Goal: Transaction & Acquisition: Obtain resource

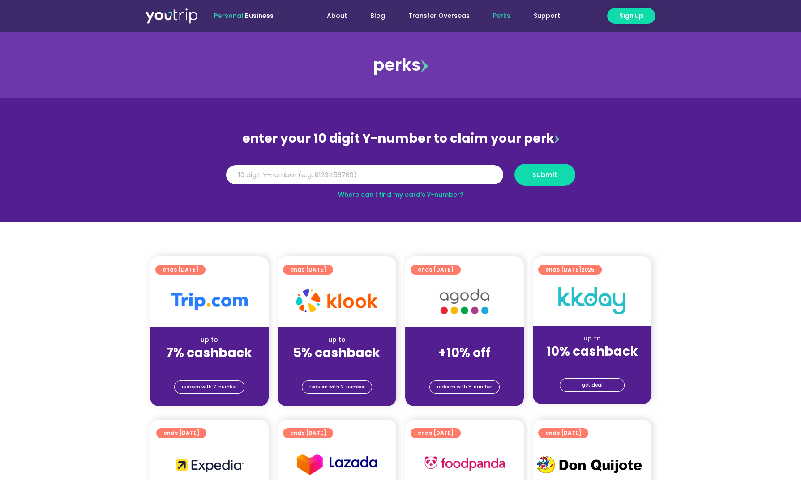
scroll to position [199, 0]
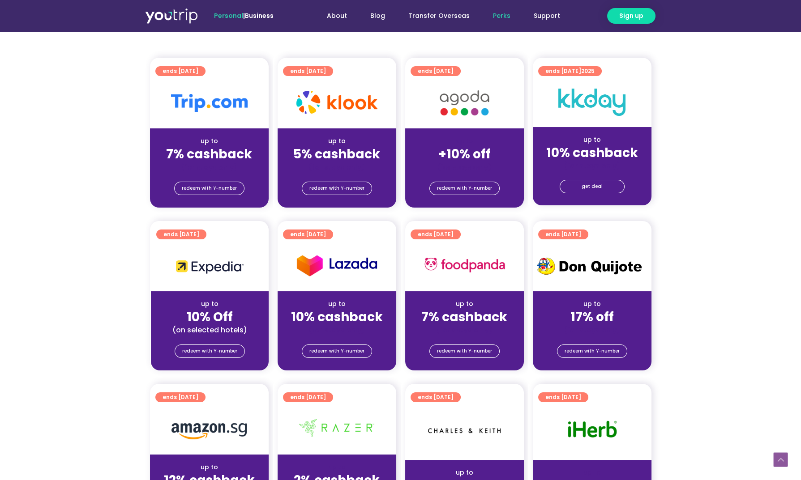
click at [244, 148] on strong "7% cashback" at bounding box center [209, 154] width 86 height 17
click at [695, 233] on section "ends [DATE] up to 10% Off (on selected hotels) redeem with Y-number ends [DATE]…" at bounding box center [400, 301] width 801 height 161
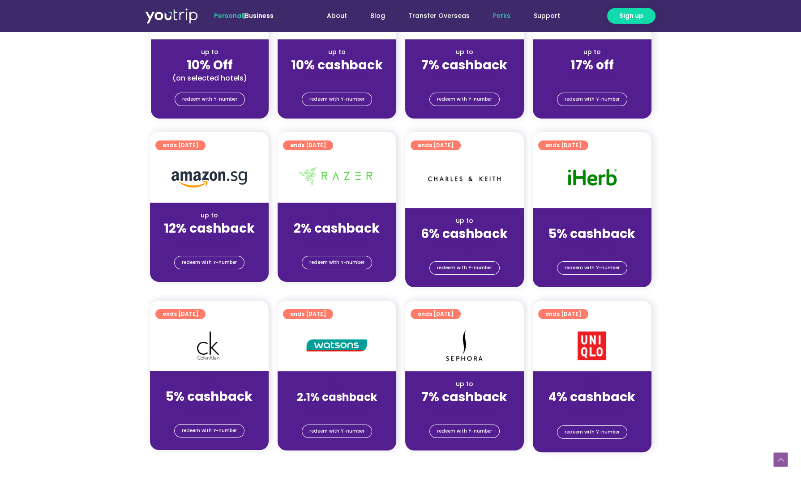
scroll to position [448, 0]
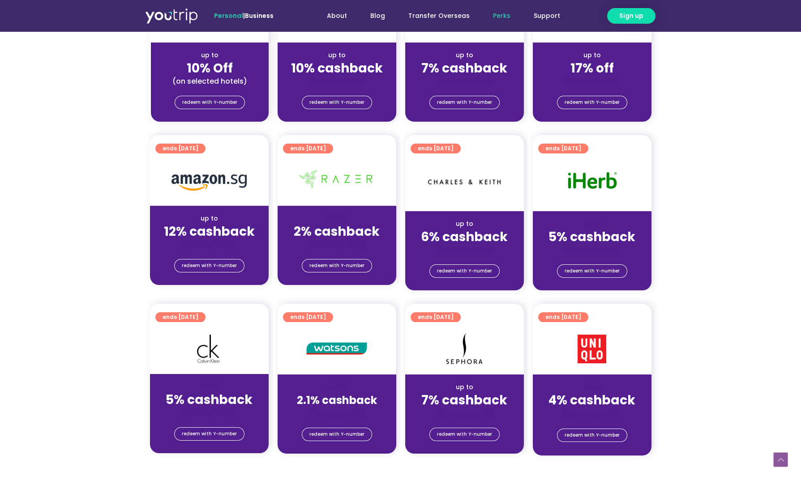
click at [636, 243] on div "up to 5% cashback (for stays only)" at bounding box center [592, 232] width 119 height 43
drag, startPoint x: 639, startPoint y: 238, endPoint x: 548, endPoint y: 234, distance: 90.5
click at [579, 235] on div "5% cashback" at bounding box center [592, 236] width 104 height 9
click at [498, 233] on strong "6% cashback" at bounding box center [464, 236] width 87 height 17
click at [727, 237] on section "ends [DATE] up to 12% cashback (for stays only) redeem with Y-number ends [DATE…" at bounding box center [400, 218] width 801 height 166
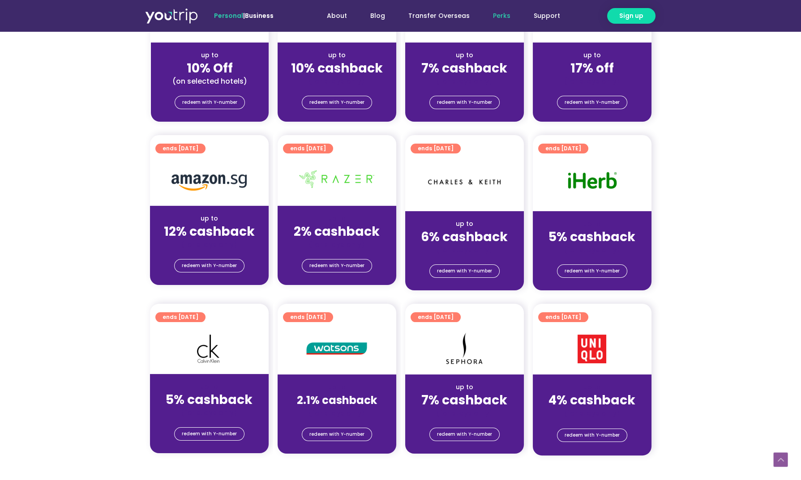
click at [220, 241] on div "(for stays only)" at bounding box center [209, 244] width 104 height 9
click at [224, 270] on span "redeem with Y-number" at bounding box center [209, 266] width 55 height 13
click at [650, 286] on div "redeem with Y-number" at bounding box center [592, 273] width 119 height 36
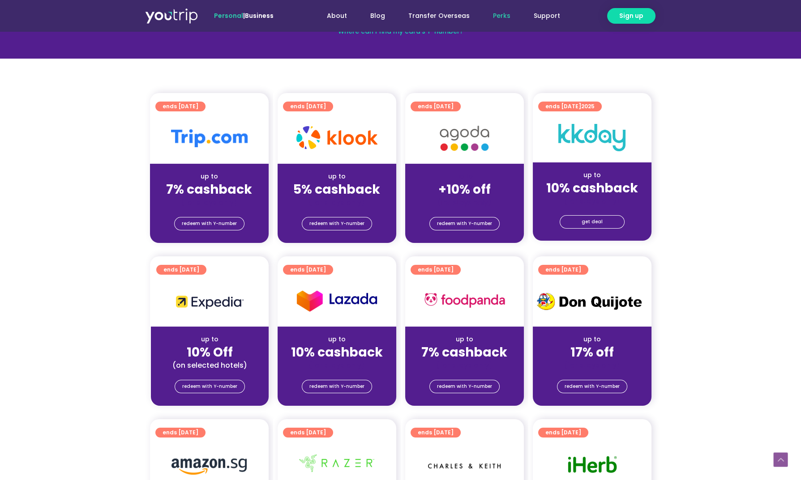
scroll to position [99, 0]
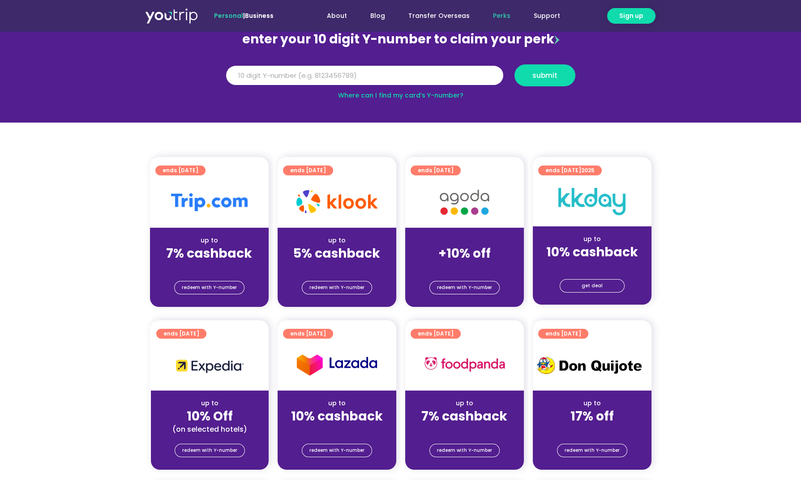
click at [633, 235] on div "up to" at bounding box center [592, 239] width 104 height 9
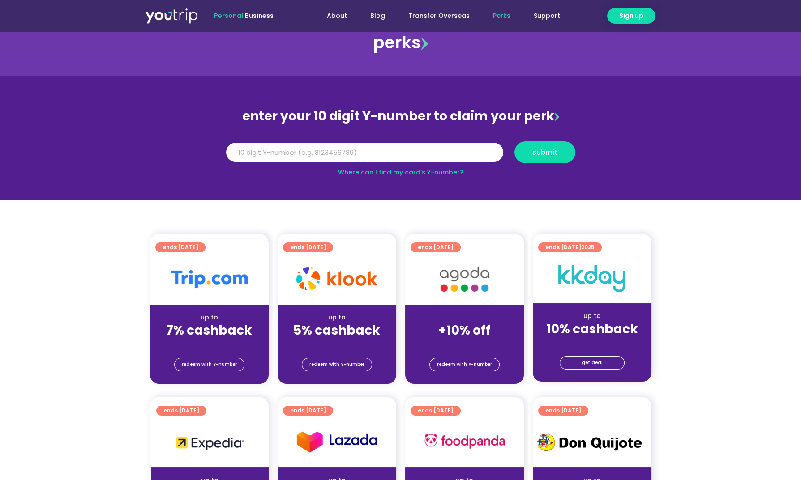
scroll to position [0, 0]
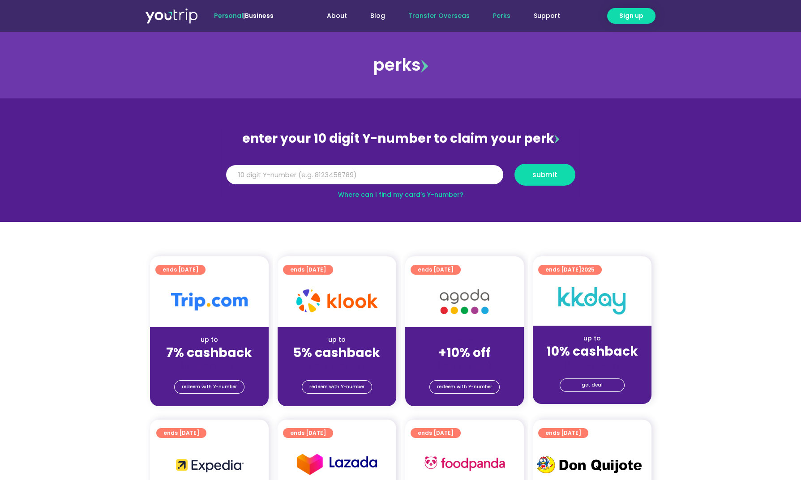
click at [443, 17] on link "Transfer Overseas" at bounding box center [439, 16] width 85 height 17
